Goal: Transaction & Acquisition: Subscribe to service/newsletter

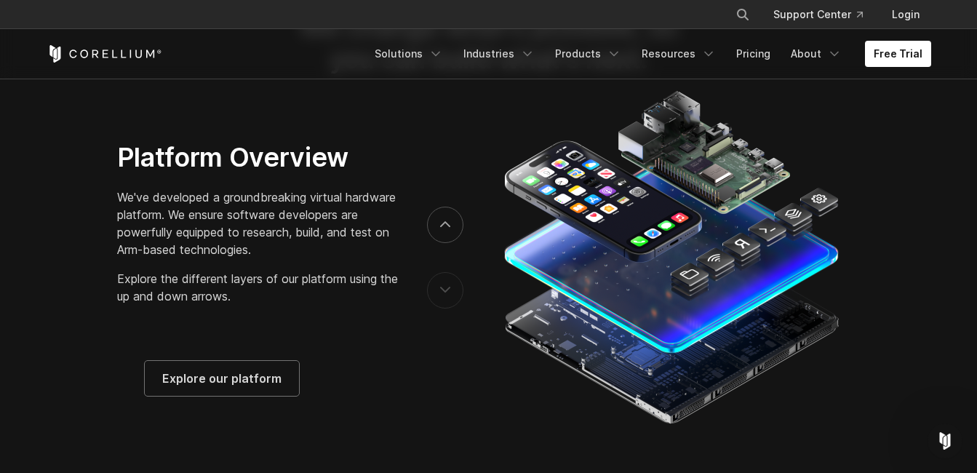
scroll to position [2226, 0]
click at [254, 388] on span "Explore our platform" at bounding box center [221, 378] width 119 height 17
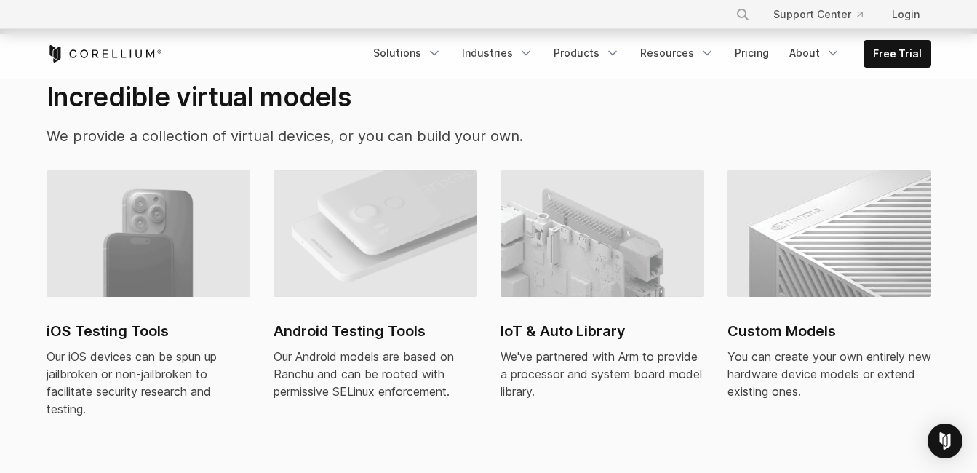
scroll to position [992, 0]
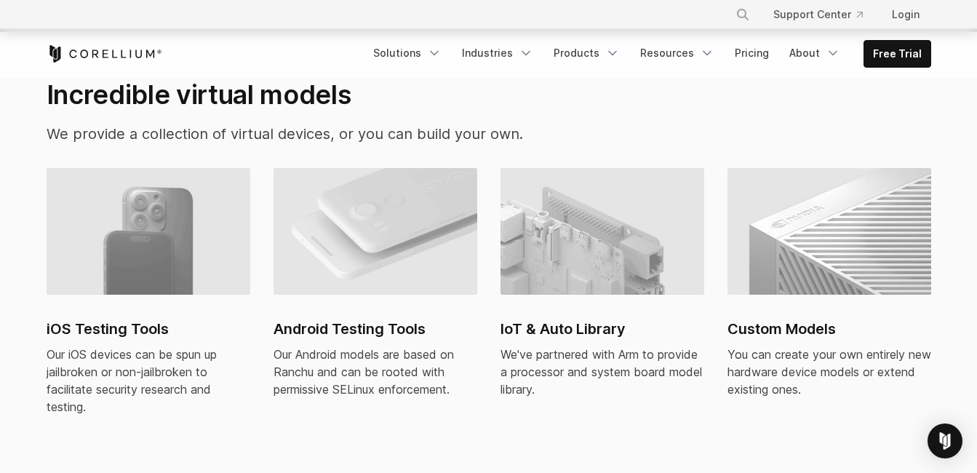
click at [179, 211] on img at bounding box center [149, 231] width 204 height 127
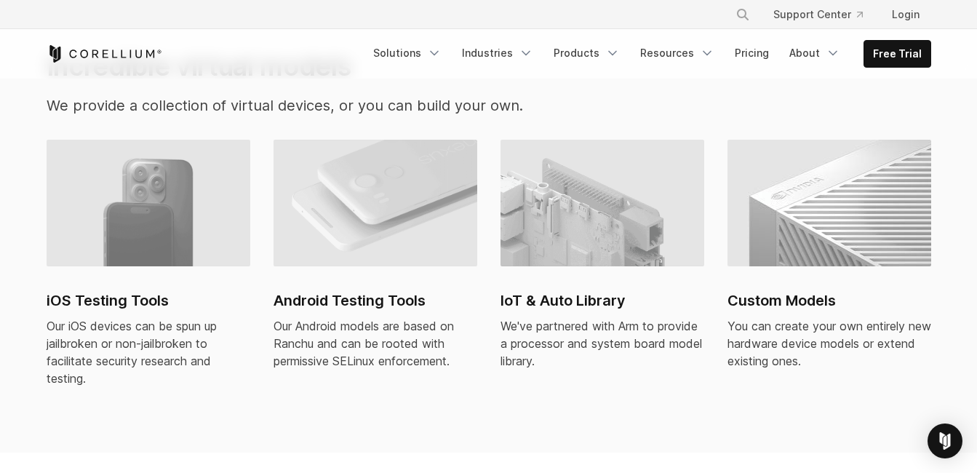
scroll to position [1021, 0]
click at [148, 202] on img at bounding box center [149, 202] width 204 height 127
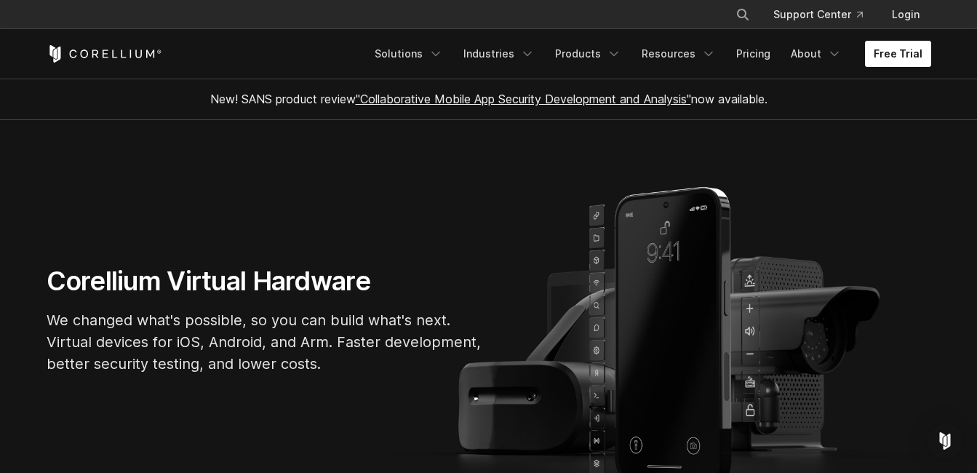
click at [911, 45] on link "Free Trial" at bounding box center [898, 54] width 66 height 26
click at [587, 52] on link "Products" at bounding box center [588, 54] width 84 height 26
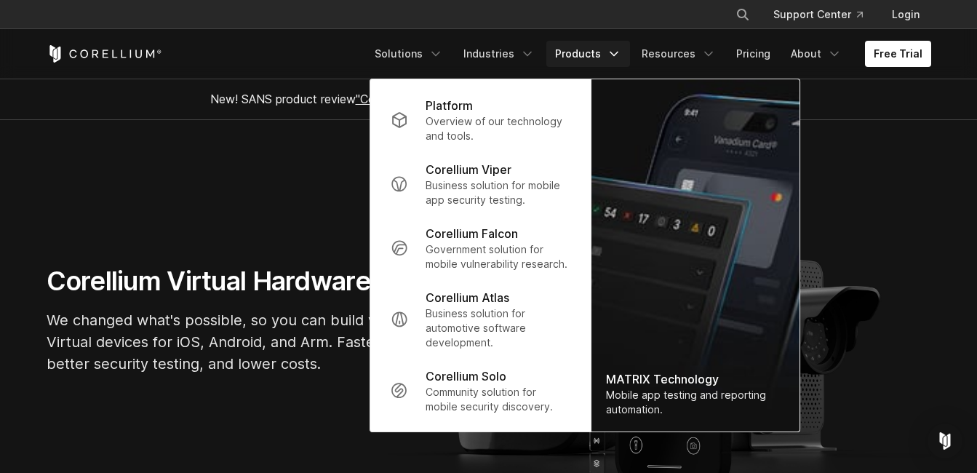
click at [620, 52] on icon "Navigation Menu" at bounding box center [614, 54] width 15 height 15
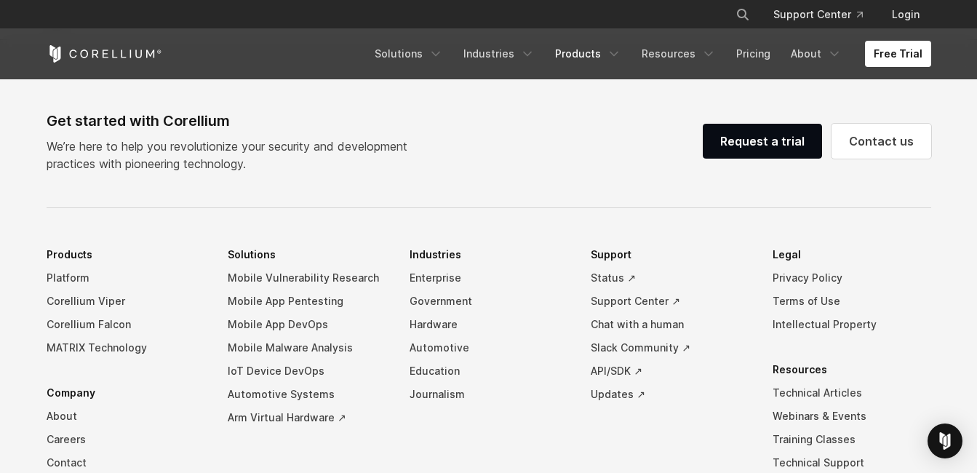
scroll to position [3443, 0]
